Goal: Transaction & Acquisition: Purchase product/service

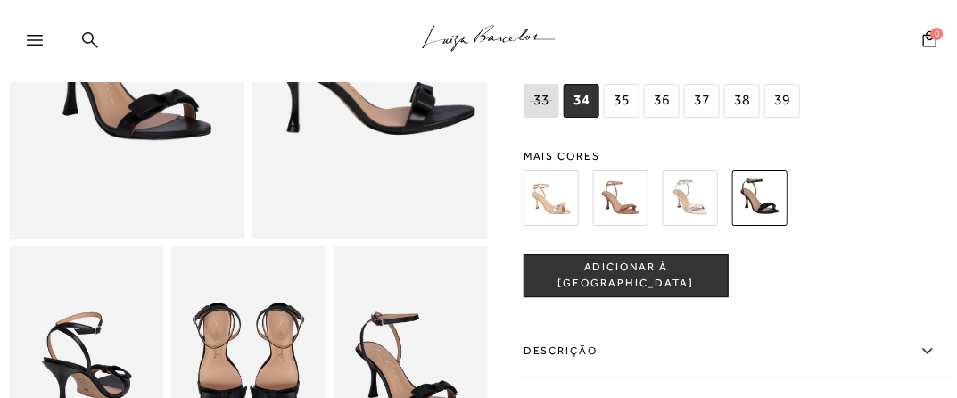
click at [549, 197] on img at bounding box center [550, 197] width 55 height 55
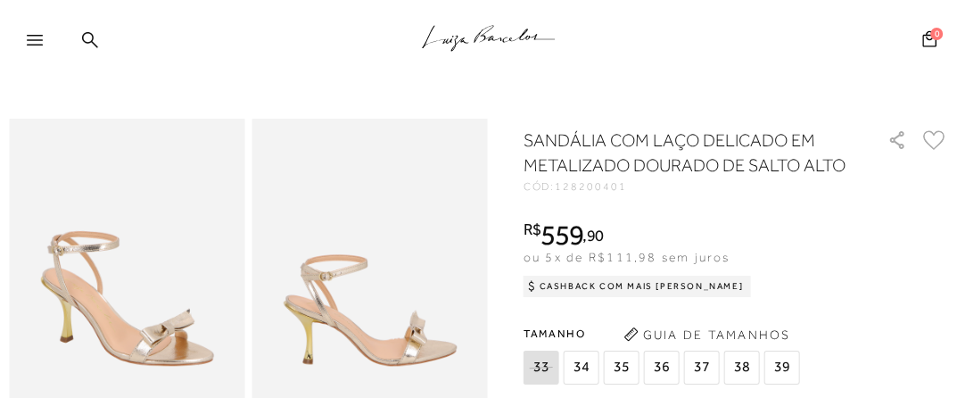
scroll to position [267, 0]
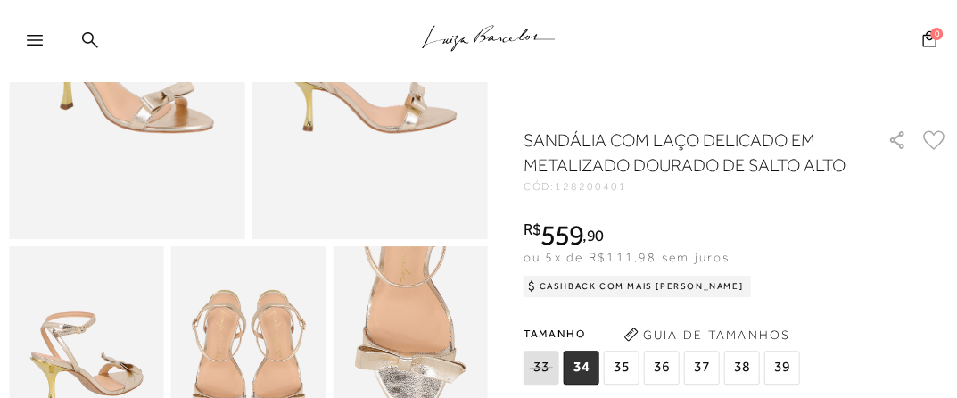
click at [738, 376] on span "38" at bounding box center [742, 367] width 36 height 34
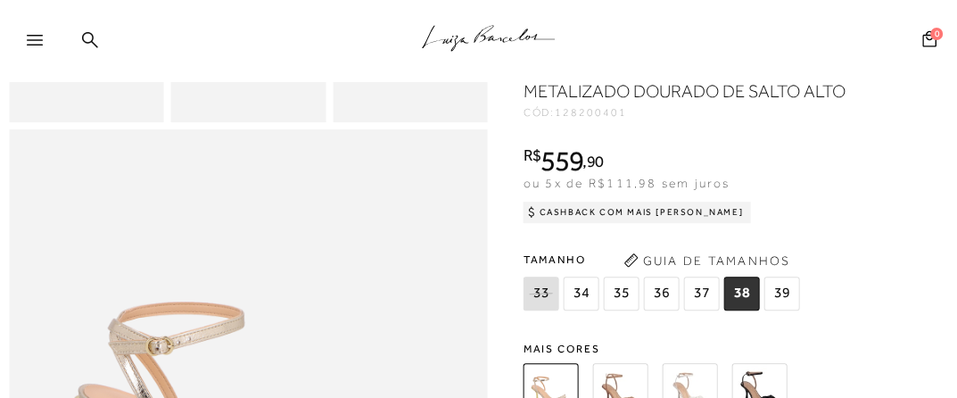
scroll to position [506, 0]
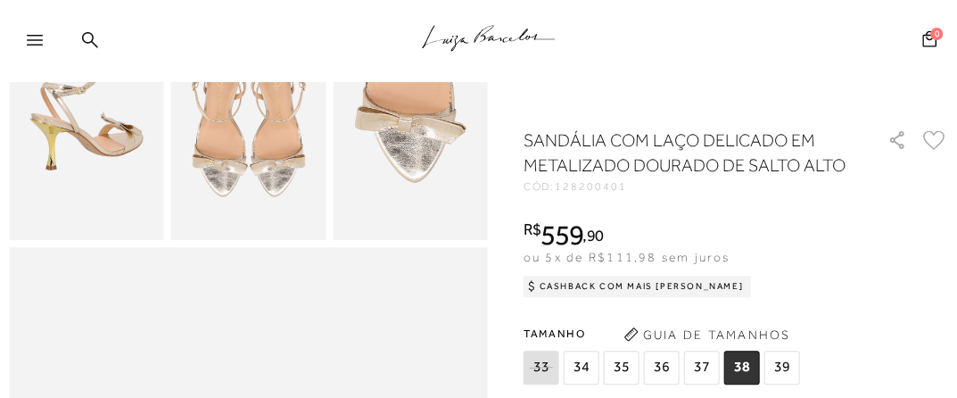
click at [940, 139] on icon at bounding box center [934, 140] width 22 height 20
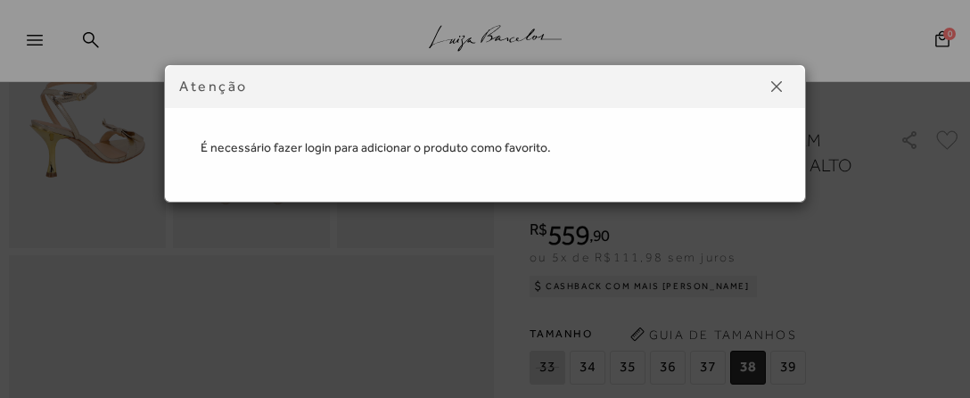
click at [769, 73] on button at bounding box center [776, 86] width 29 height 29
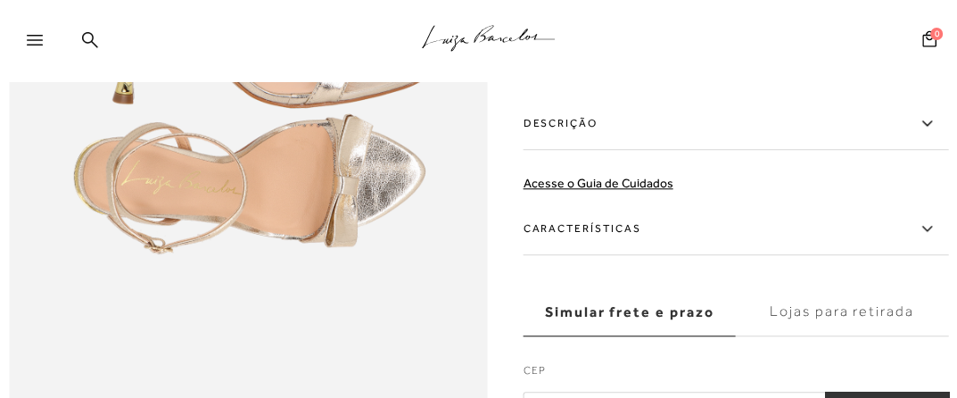
scroll to position [902, 0]
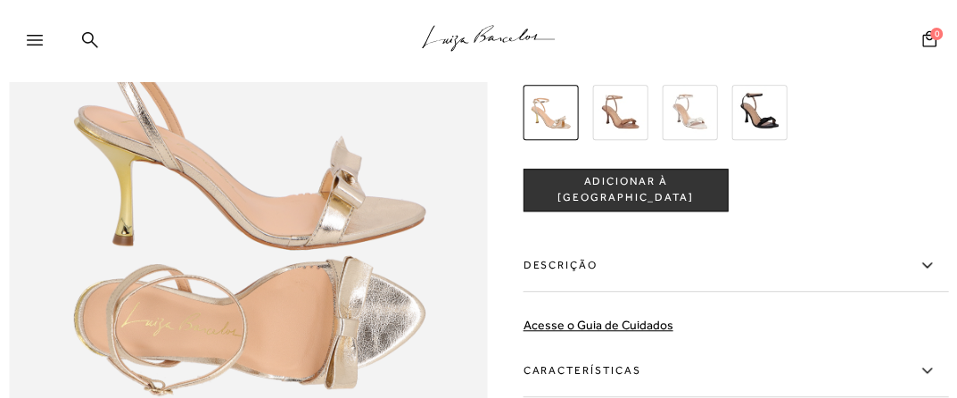
click at [702, 131] on img at bounding box center [689, 111] width 55 height 55
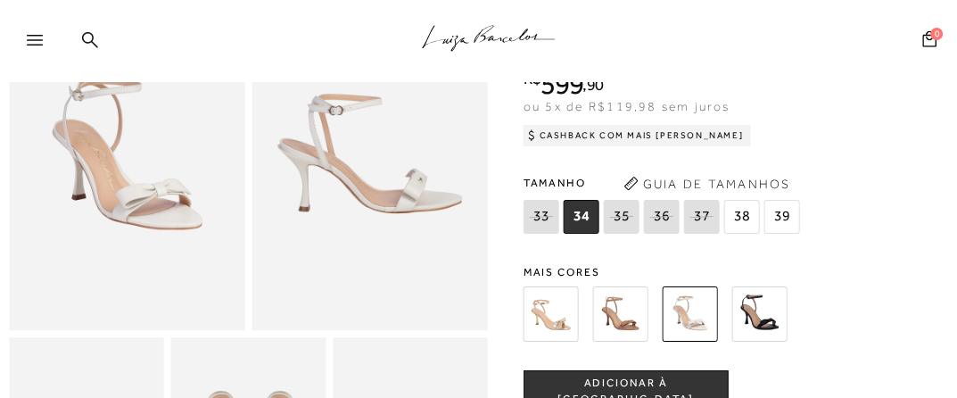
scroll to position [178, 0]
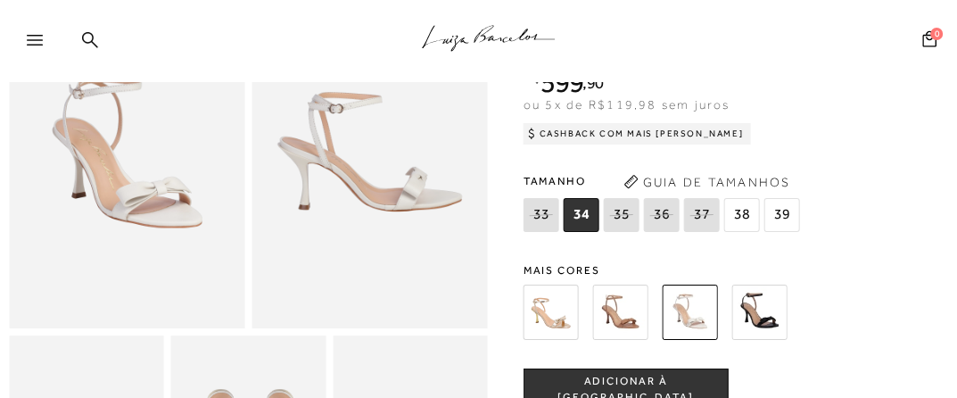
click at [546, 310] on img at bounding box center [550, 311] width 55 height 55
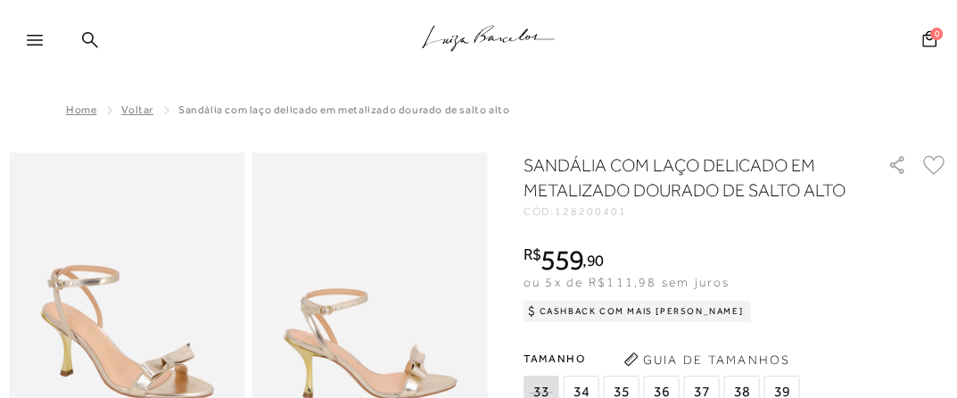
scroll to position [178, 0]
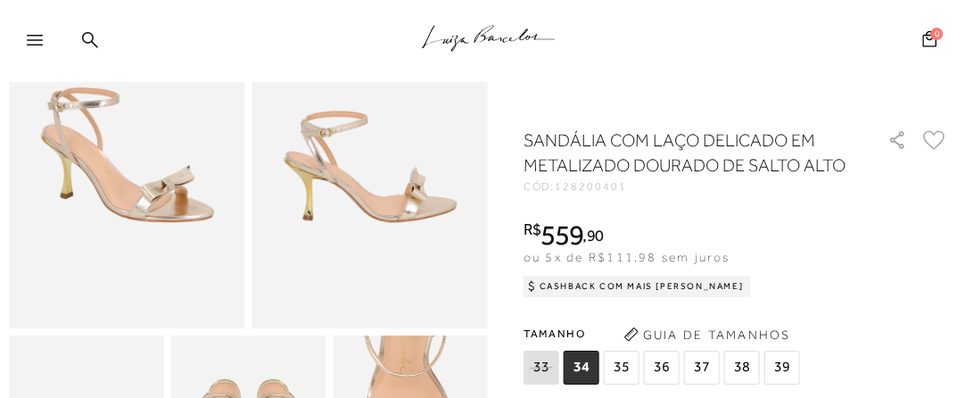
click at [737, 363] on span "38" at bounding box center [742, 367] width 36 height 34
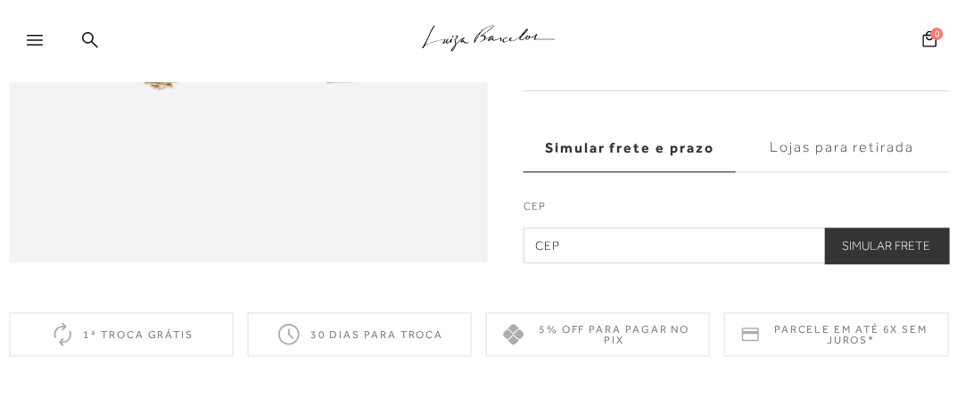
scroll to position [1204, 0]
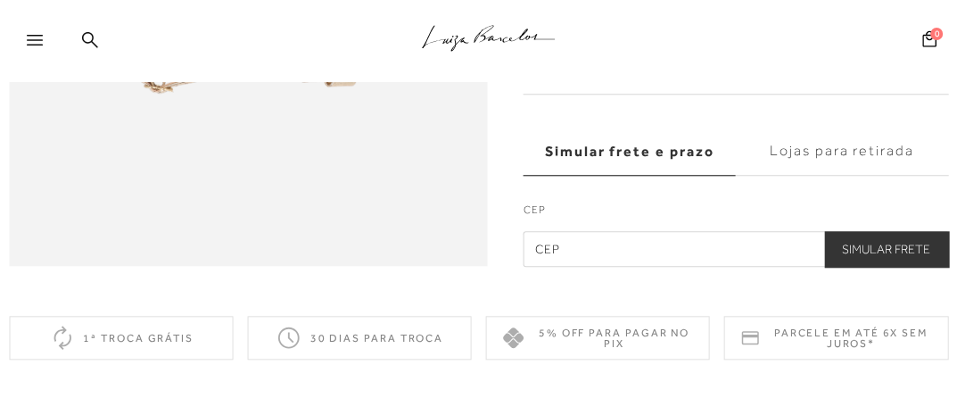
click at [631, 266] on input "text" at bounding box center [735, 248] width 425 height 36
type input "60192-120"
click at [853, 259] on button "Simular Frete" at bounding box center [886, 248] width 124 height 36
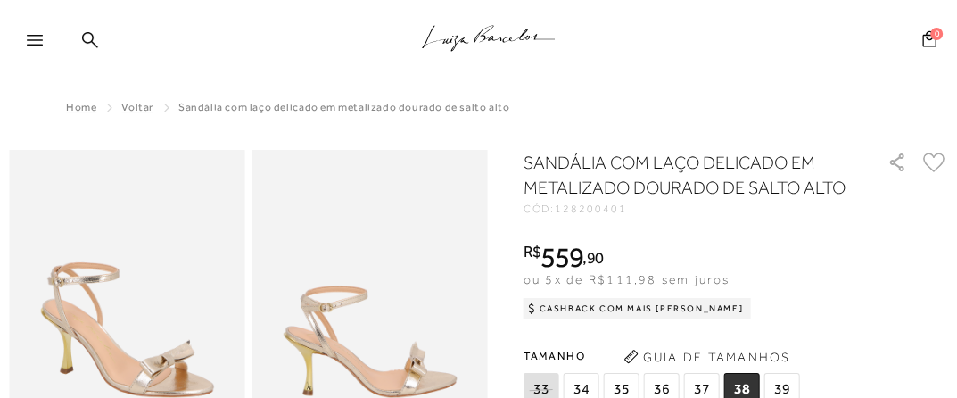
scroll to position [0, 0]
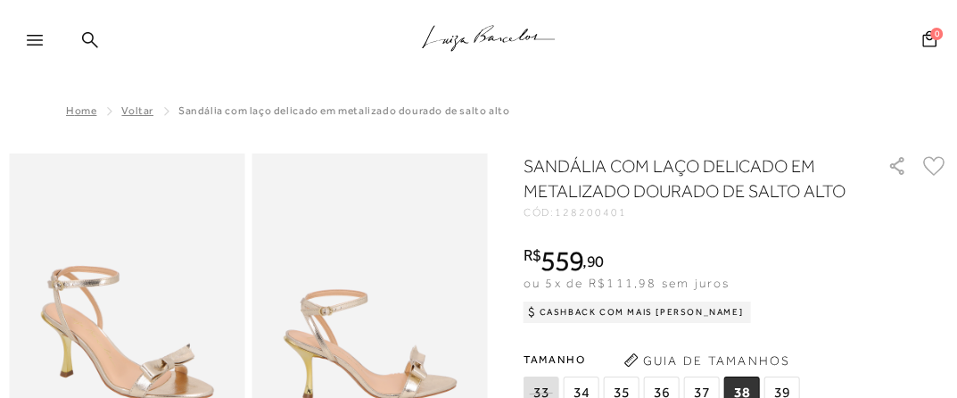
click at [945, 168] on icon at bounding box center [934, 166] width 22 height 20
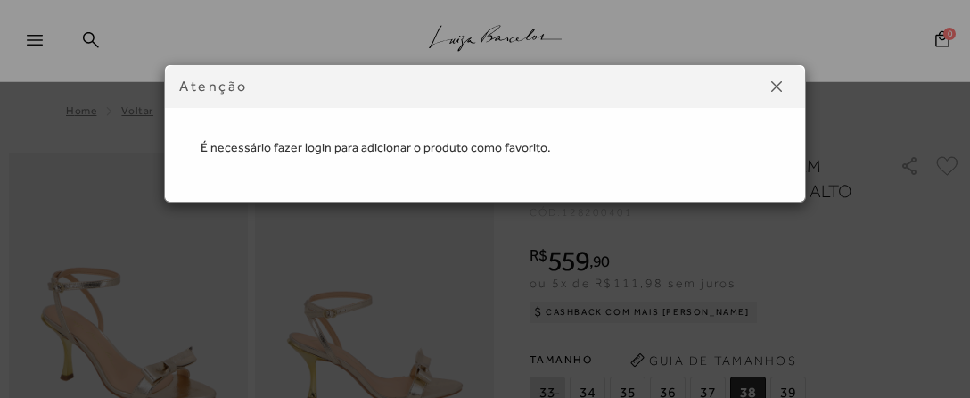
click at [776, 93] on button at bounding box center [776, 86] width 29 height 29
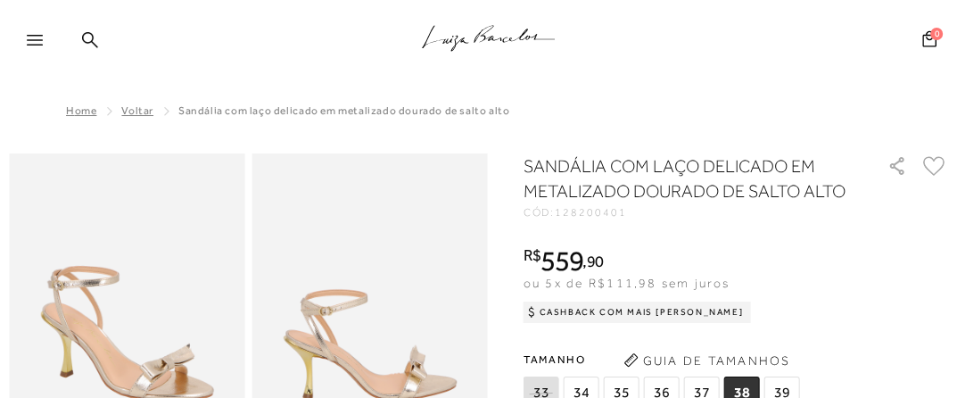
click at [32, 42] on icon at bounding box center [35, 40] width 16 height 11
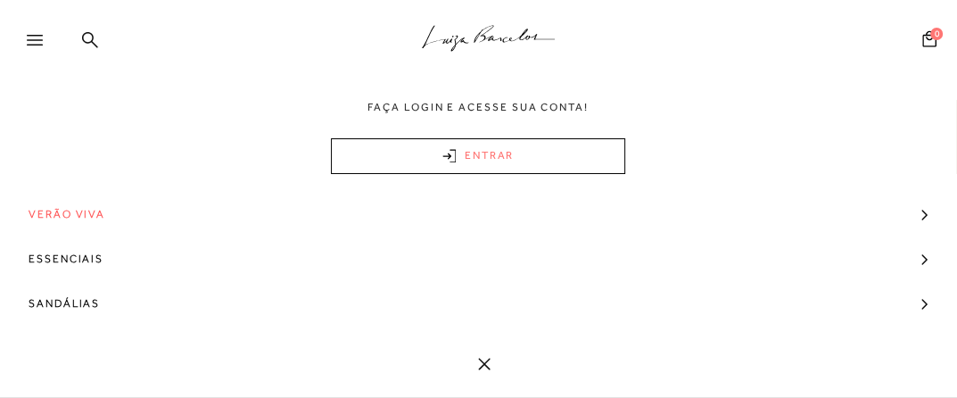
click at [528, 161] on link "ENTRAR" at bounding box center [478, 156] width 294 height 36
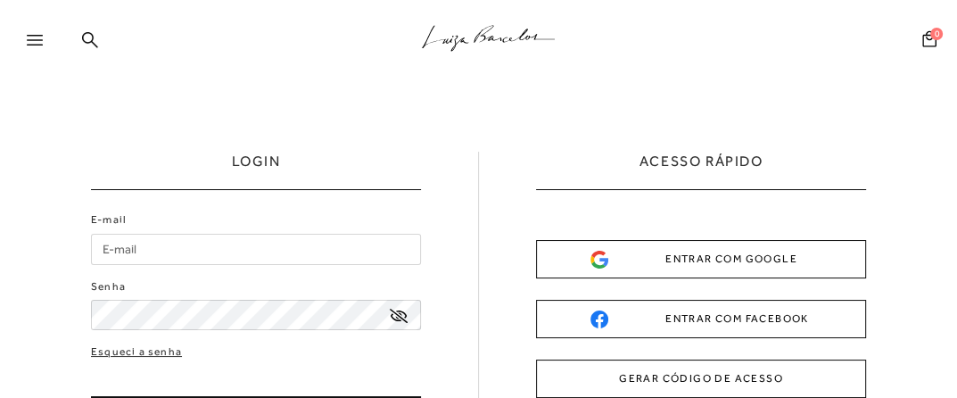
click at [606, 268] on button "ENTRAR COM GOOGLE" at bounding box center [701, 259] width 330 height 38
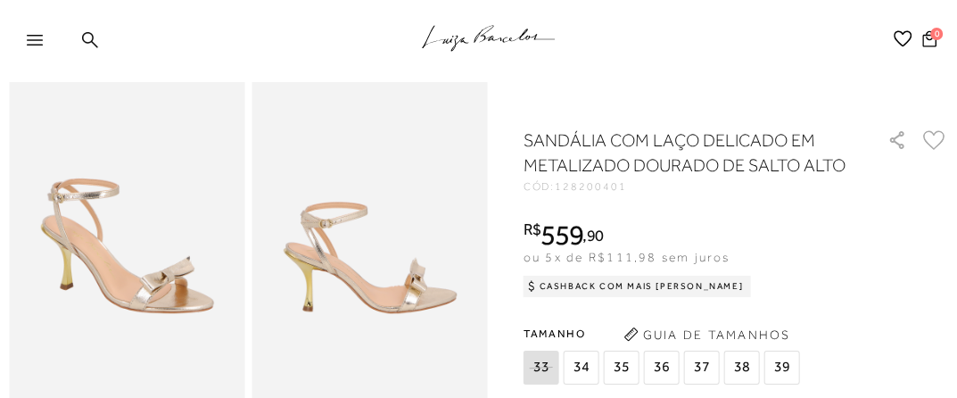
scroll to position [267, 0]
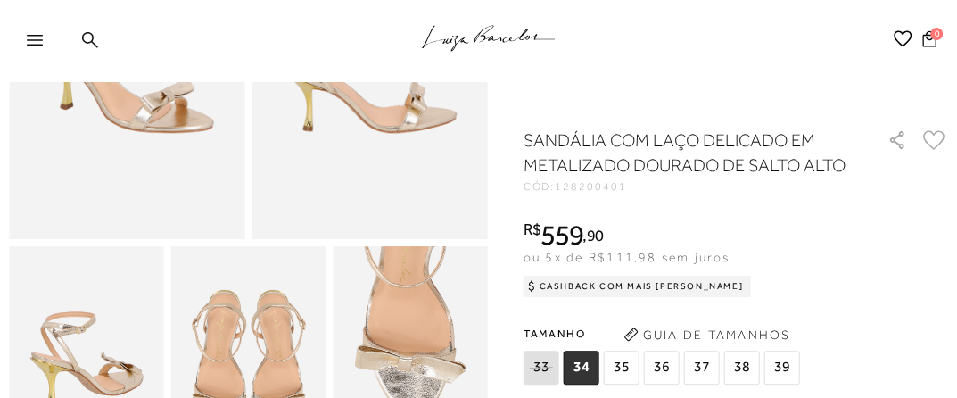
click at [739, 369] on span "38" at bounding box center [742, 367] width 36 height 34
click at [945, 145] on icon at bounding box center [934, 140] width 22 height 20
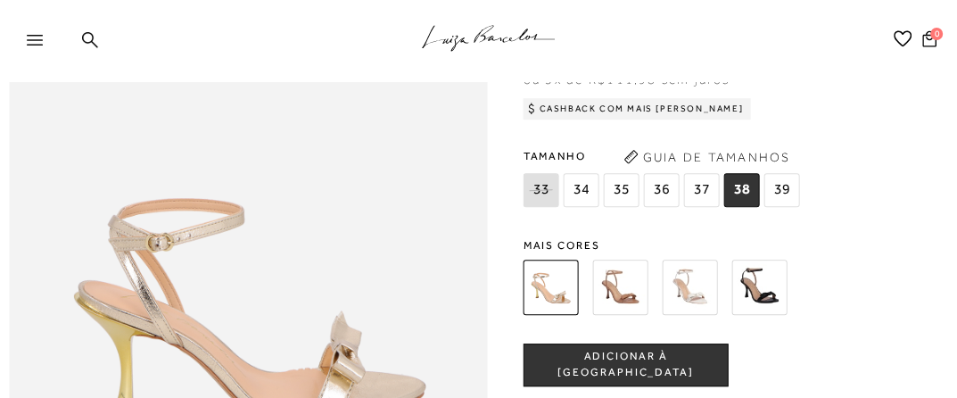
scroll to position [868, 0]
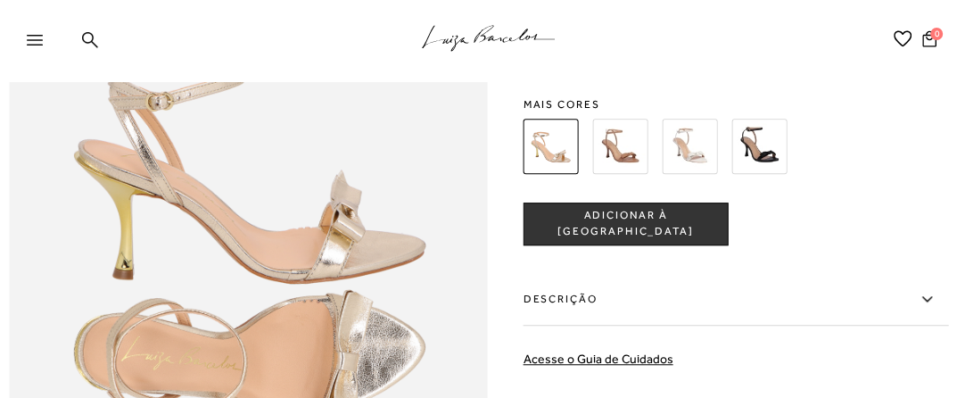
click at [594, 239] on span "ADICIONAR À [GEOGRAPHIC_DATA]" at bounding box center [625, 223] width 203 height 31
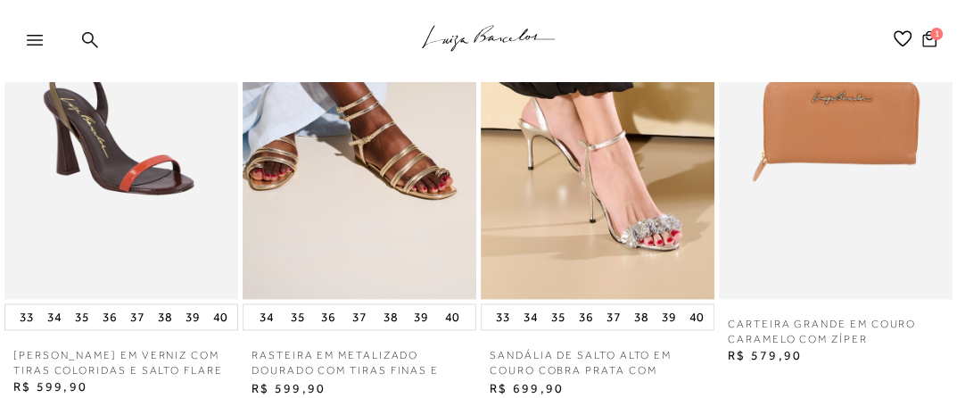
scroll to position [1760, 0]
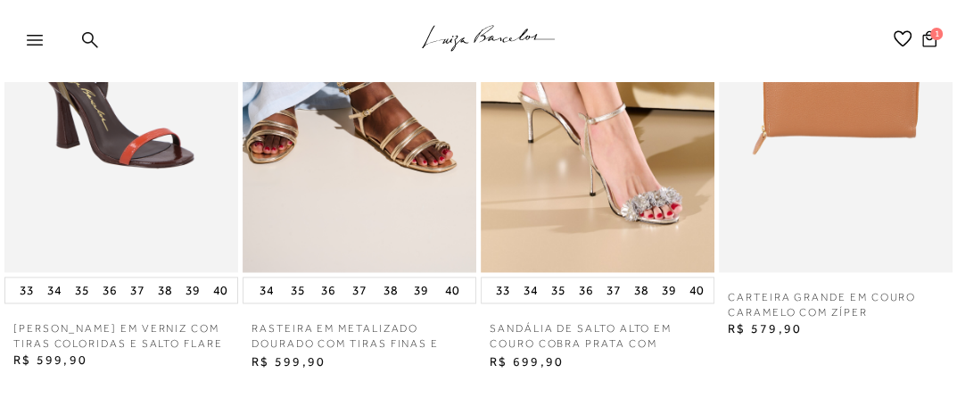
click at [612, 217] on img at bounding box center [597, 97] width 234 height 350
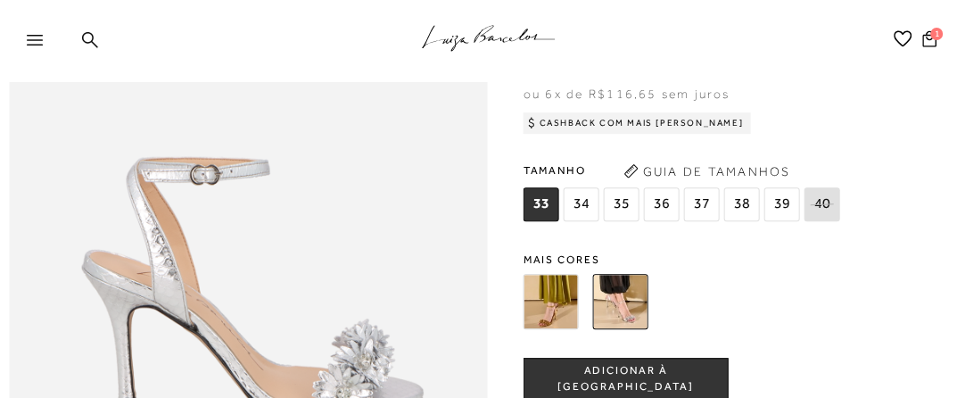
scroll to position [802, 0]
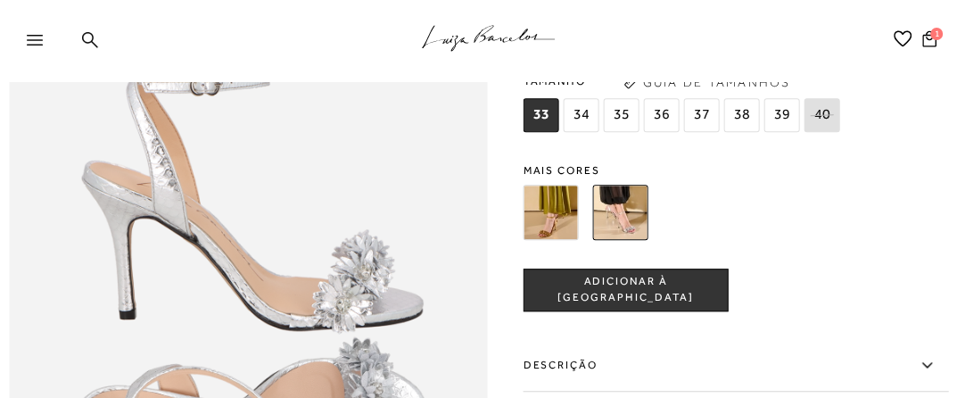
click at [560, 239] on img at bounding box center [550, 211] width 55 height 55
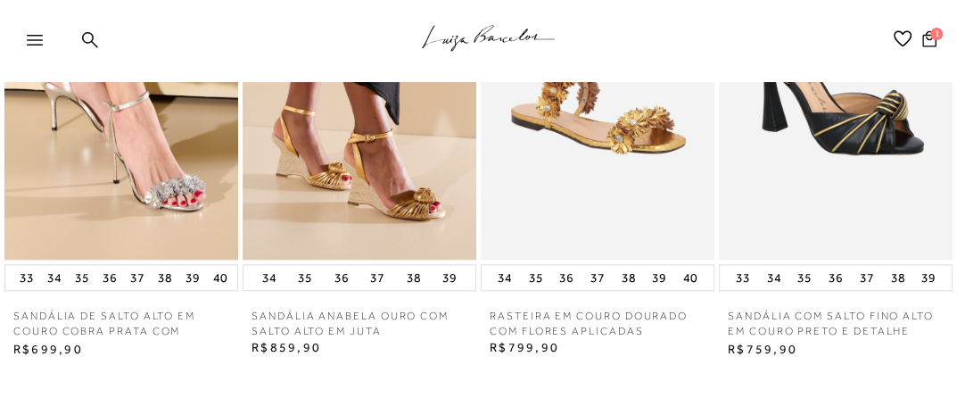
scroll to position [1539, 0]
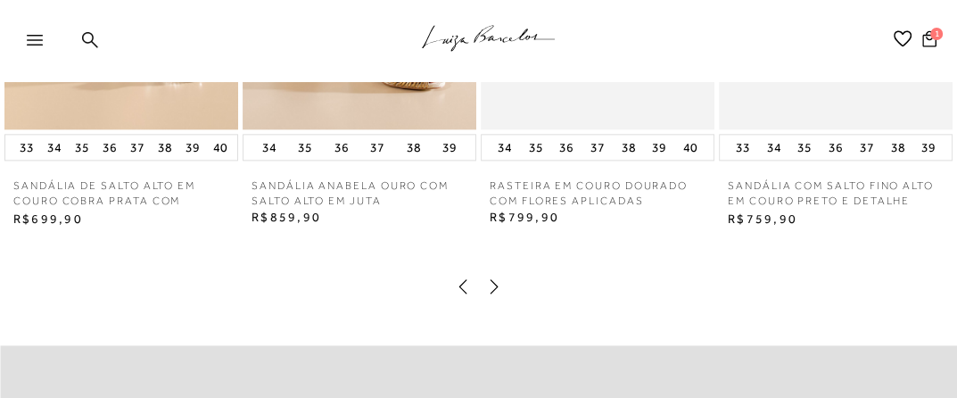
click at [492, 295] on icon at bounding box center [494, 286] width 18 height 18
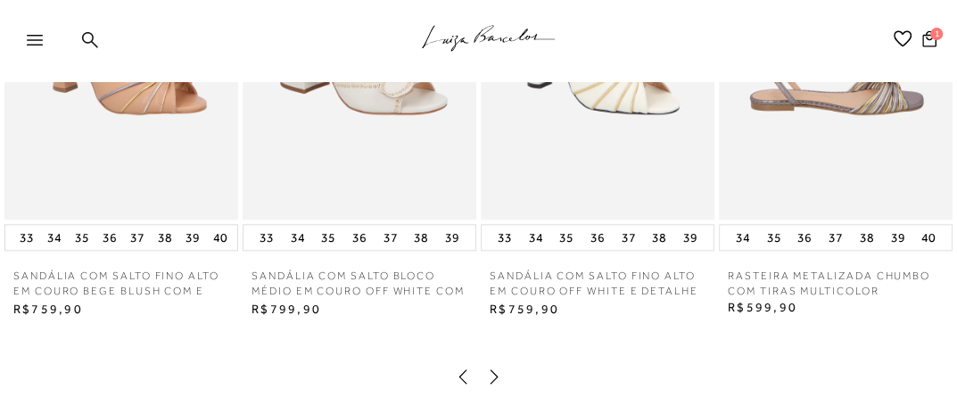
scroll to position [1449, 0]
click at [492, 384] on icon at bounding box center [494, 375] width 18 height 18
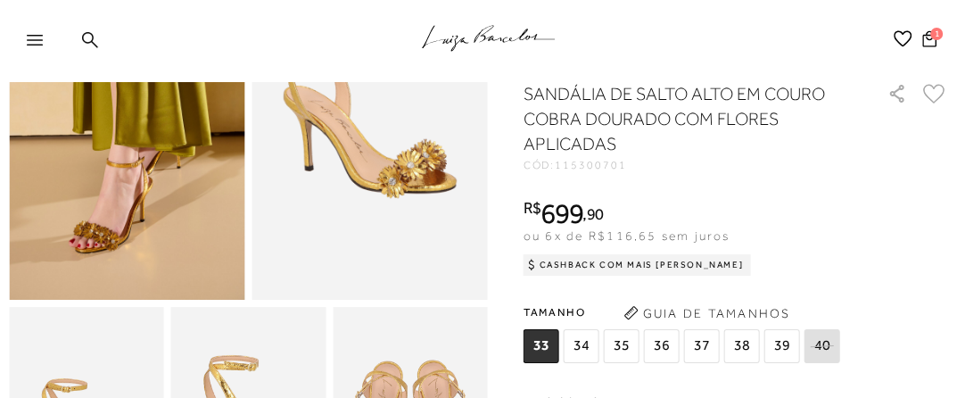
scroll to position [357, 0]
